Goal: Use online tool/utility: Utilize a website feature to perform a specific function

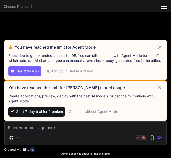
click at [160, 88] on icon at bounding box center [160, 88] width 6 height 6
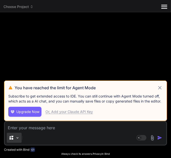
click at [15, 136] on div "Source" at bounding box center [14, 138] width 15 height 10
type textarea "x"
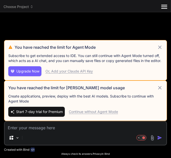
click at [89, 112] on div "You have reached the limit for Agent Mode Subscribe to get extended access to I…" at bounding box center [85, 87] width 163 height 142
click at [89, 112] on div "Continue without Agent Mode" at bounding box center [93, 112] width 49 height 5
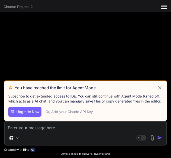
click at [89, 112] on div "Or, Add your Claude API Key" at bounding box center [68, 112] width 47 height 5
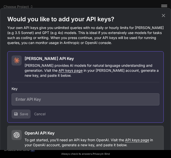
click at [163, 14] on icon at bounding box center [163, 16] width 6 height 6
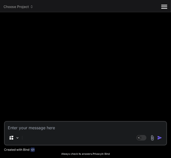
click at [80, 120] on div at bounding box center [86, 68] width 162 height 105
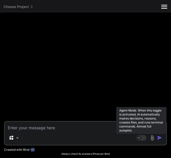
click at [145, 140] on rect at bounding box center [141, 138] width 10 height 6
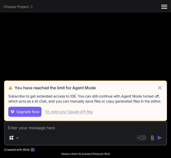
click at [160, 87] on icon at bounding box center [160, 88] width 6 height 6
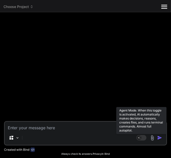
click at [141, 139] on rect at bounding box center [139, 138] width 5 height 5
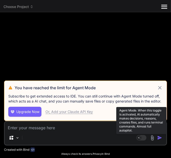
click at [141, 139] on rect at bounding box center [139, 138] width 5 height 5
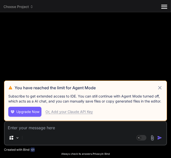
click at [160, 83] on div "You have reached the limit for Agent Mode Subscribe to get extended access to I…" at bounding box center [85, 101] width 163 height 41
click at [160, 88] on icon at bounding box center [160, 88] width 6 height 6
type textarea "x"
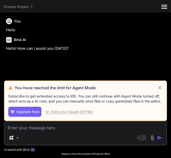
type textarea "x"
